Goal: Complete application form: Complete application form

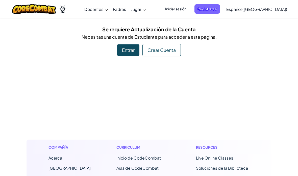
click at [220, 11] on span "Registrarse" at bounding box center [208, 8] width 26 height 9
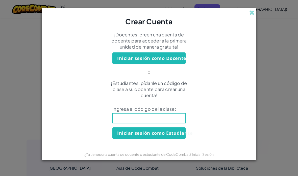
click at [175, 120] on input at bounding box center [148, 118] width 73 height 10
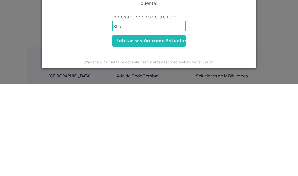
type input "SharpLongSell"
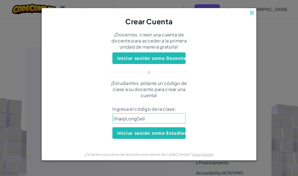
click at [172, 132] on button "Iniciar sesión como Estudiante" at bounding box center [148, 133] width 73 height 12
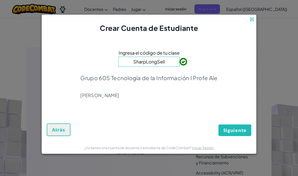
click at [241, 128] on span "Siguiente" at bounding box center [234, 130] width 23 height 6
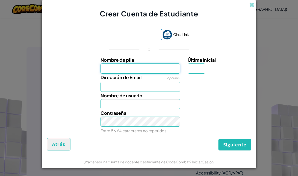
click at [166, 67] on input "Nombre de pila" at bounding box center [141, 68] width 80 height 10
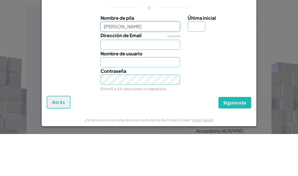
type input "[PERSON_NAME]"
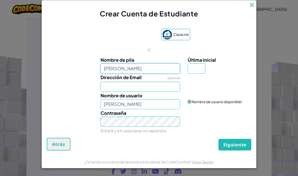
click at [176, 71] on input "[PERSON_NAME]" at bounding box center [141, 68] width 80 height 10
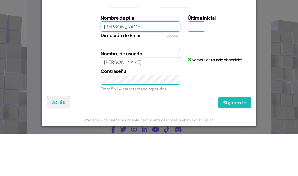
type input "[PERSON_NAME]"
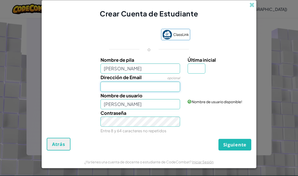
click at [171, 86] on input "Dirección de Email" at bounding box center [141, 87] width 80 height 10
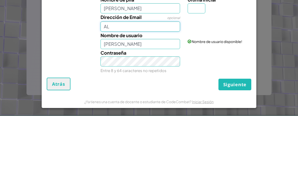
type input "[EMAIL_ADDRESS][DOMAIN_NAME]"
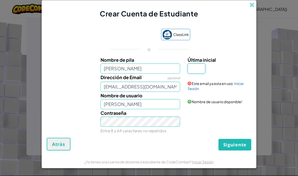
click at [201, 68] on input "Última inicial" at bounding box center [197, 68] width 18 height 10
type input "E"
type input "[PERSON_NAME]"
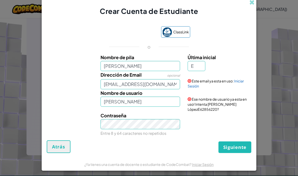
click at [253, 1] on span at bounding box center [251, 2] width 5 height 5
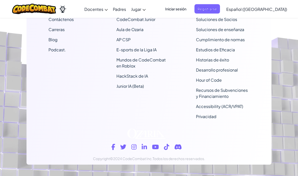
scroll to position [157, 0]
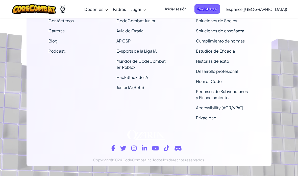
click at [189, 7] on span "Iniciar sesión" at bounding box center [175, 8] width 27 height 9
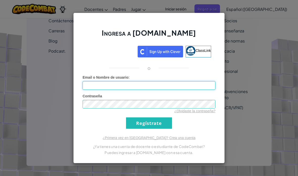
click at [177, 85] on input "Email o Nombre de usuario :" at bounding box center [149, 85] width 133 height 9
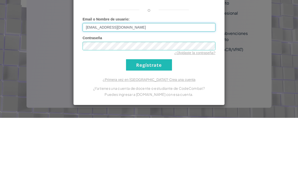
type input "[EMAIL_ADDRESS][DOMAIN_NAME]"
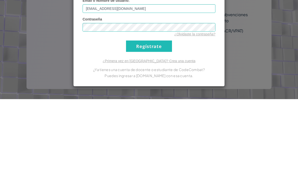
scroll to position [168, 0]
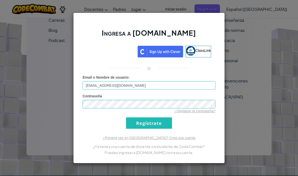
click at [157, 126] on input "Regístrate" at bounding box center [149, 122] width 46 height 11
